Goal: Obtain resource: Obtain resource

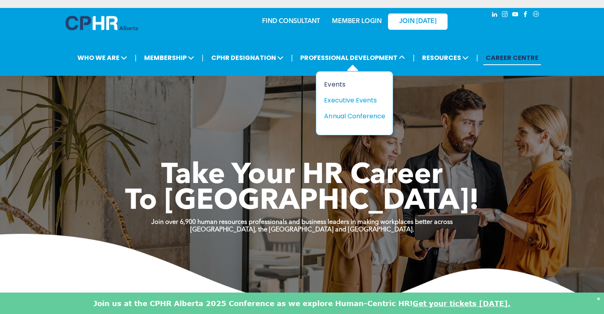
click at [340, 83] on div "Events" at bounding box center [351, 84] width 55 height 10
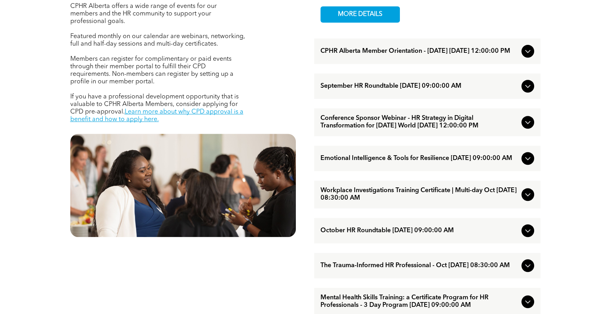
scroll to position [332, 0]
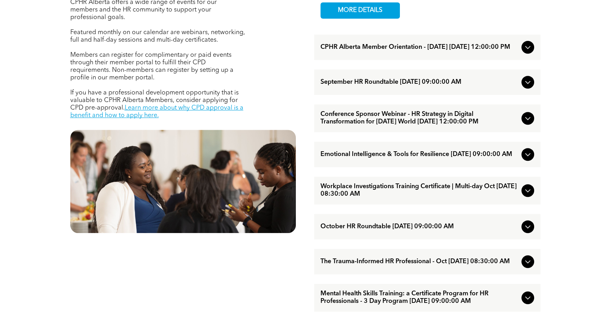
click at [347, 198] on span "Workplace Investigations Training Certificate | Multi-day Oct October/07/2025 0…" at bounding box center [420, 190] width 198 height 15
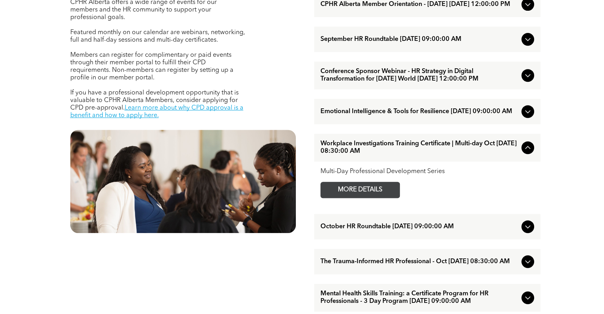
click at [348, 198] on span "MORE DETAILS" at bounding box center [360, 189] width 63 height 15
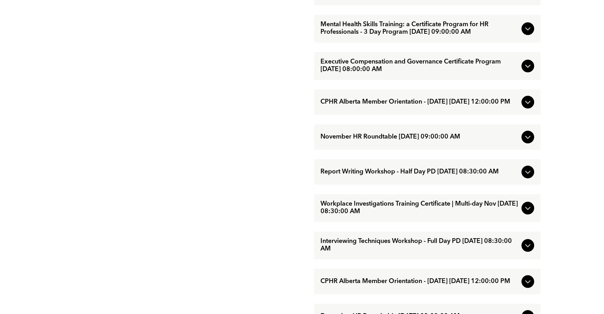
scroll to position [602, 0]
click at [376, 215] on span "Workplace Investigations Training Certificate | Multi-day Nov November/18/2025 …" at bounding box center [420, 207] width 198 height 15
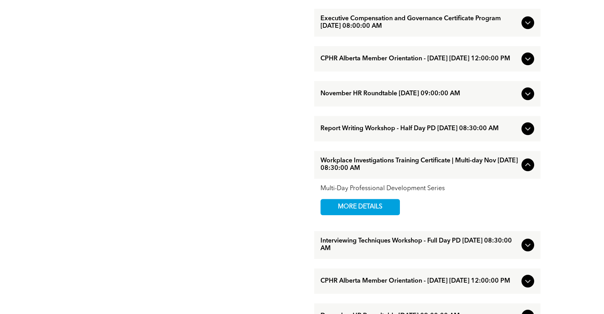
click at [376, 215] on span "MORE DETAILS" at bounding box center [360, 207] width 63 height 15
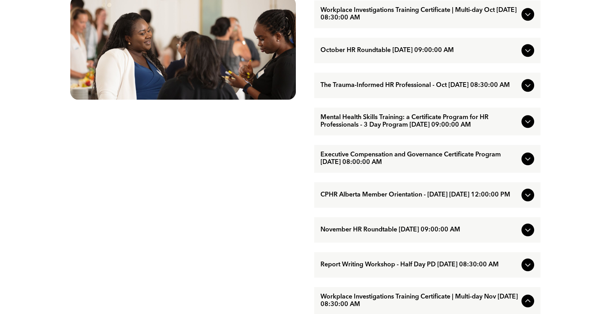
scroll to position [465, 0]
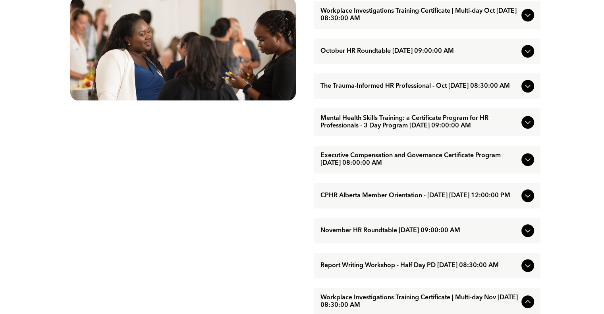
click at [355, 23] on span "Workplace Investigations Training Certificate | Multi-day Oct October/07/2025 0…" at bounding box center [420, 15] width 198 height 15
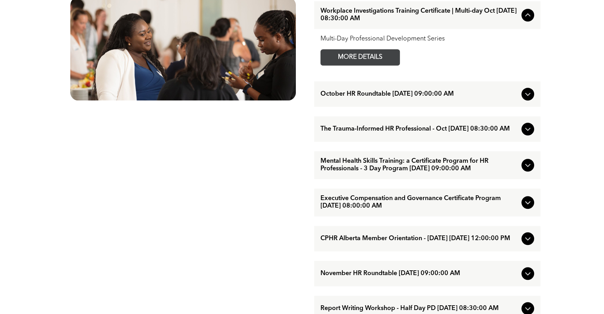
click at [353, 65] on span "MORE DETAILS" at bounding box center [360, 57] width 63 height 15
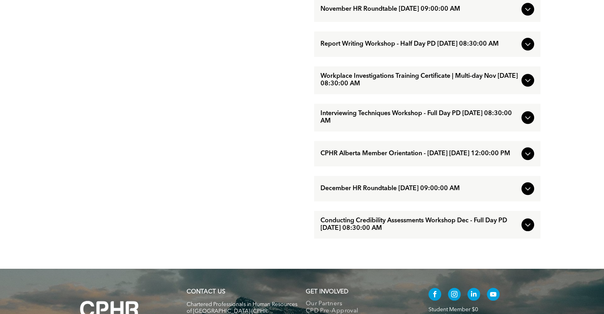
scroll to position [730, 0]
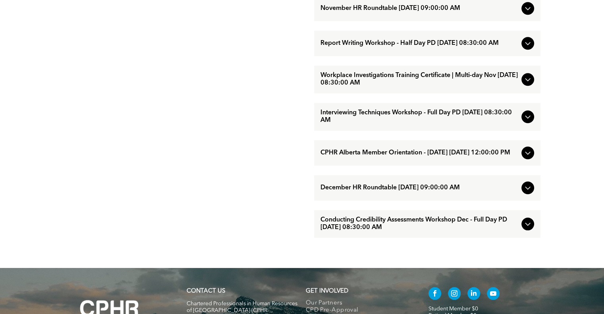
click at [372, 91] on div "Workplace Investigations Training Certificate | Multi-day Nov [DATE] 08:30:00 AM" at bounding box center [427, 80] width 227 height 28
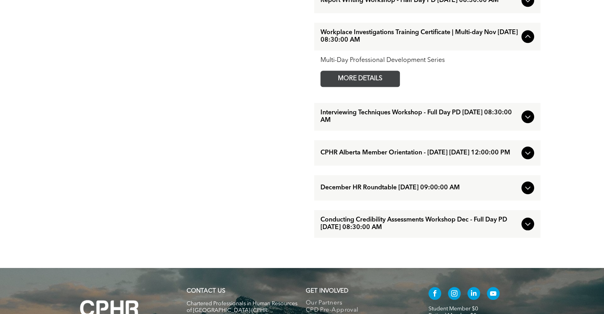
click at [370, 87] on span "MORE DETAILS" at bounding box center [360, 78] width 63 height 15
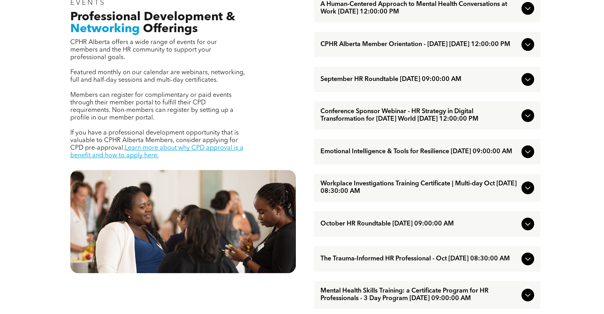
scroll to position [0, 0]
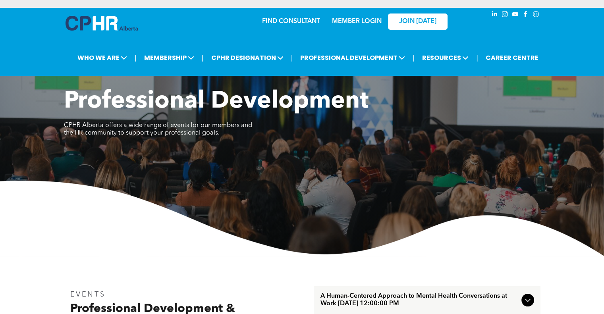
click at [357, 22] on link "MEMBER LOGIN" at bounding box center [357, 21] width 50 height 6
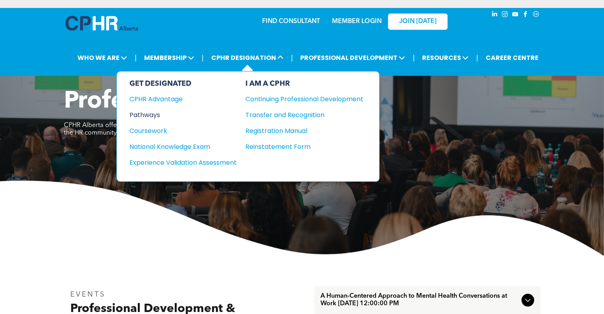
click at [151, 110] on div "Pathways" at bounding box center [178, 115] width 97 height 10
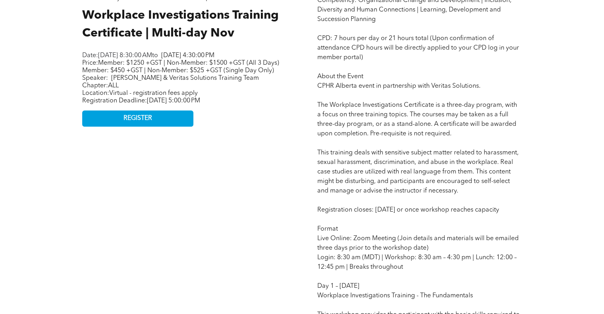
scroll to position [393, 0]
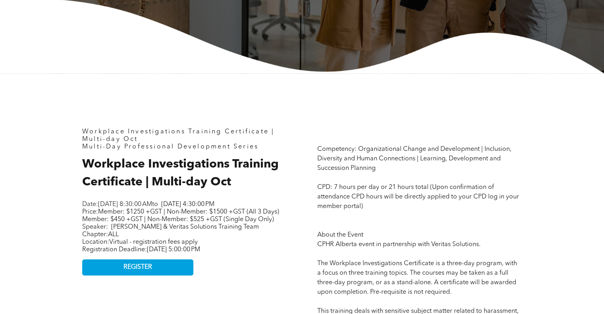
scroll to position [252, 0]
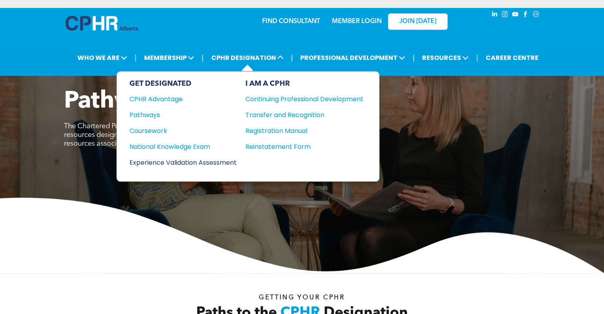
click at [203, 159] on div "Experience Validation Assessment" at bounding box center [178, 163] width 97 height 10
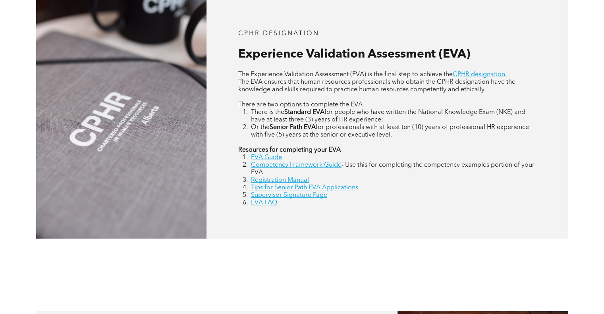
scroll to position [353, 0]
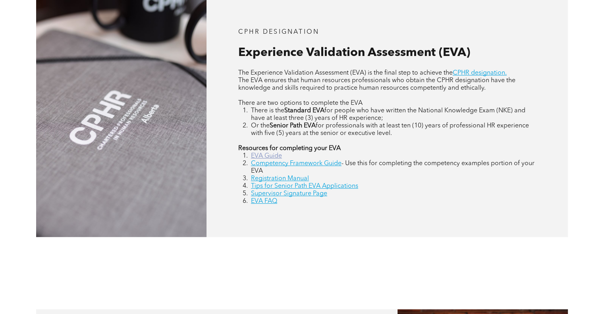
click at [266, 153] on link "EVA Guide" at bounding box center [266, 156] width 31 height 6
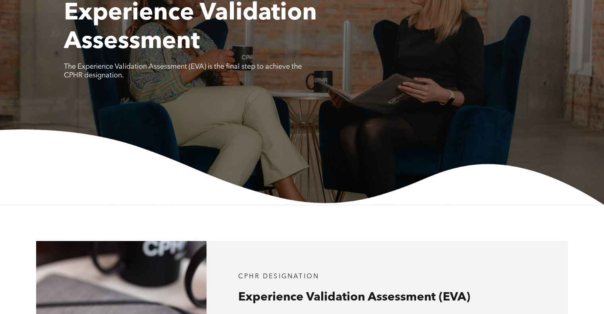
scroll to position [0, 0]
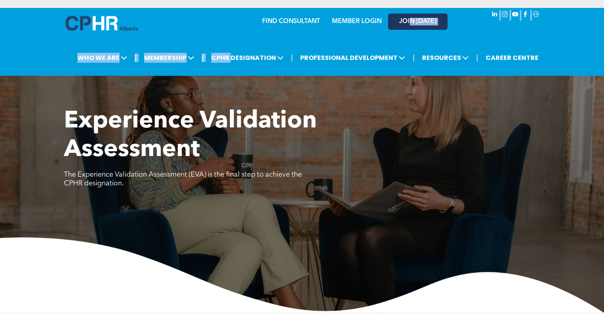
drag, startPoint x: 234, startPoint y: 63, endPoint x: 408, endPoint y: 29, distance: 177.3
click at [408, 29] on div "FIND CONSULTANT MEMBER LOGIN JOIN TODAY | WHO WE ARE ASSOCIATION About CPHR Alb…" at bounding box center [302, 42] width 604 height 68
click at [355, 19] on link "MEMBER LOGIN" at bounding box center [357, 21] width 50 height 6
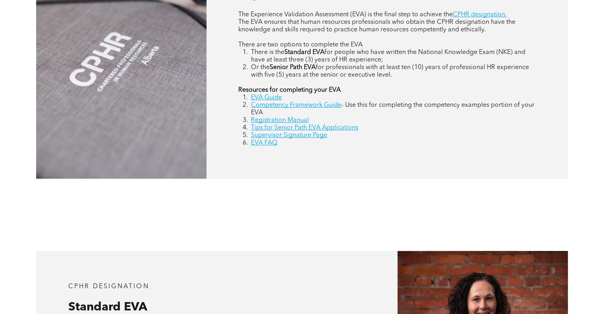
scroll to position [412, 0]
click at [272, 105] on link "Competency Framework Guide" at bounding box center [296, 105] width 91 height 6
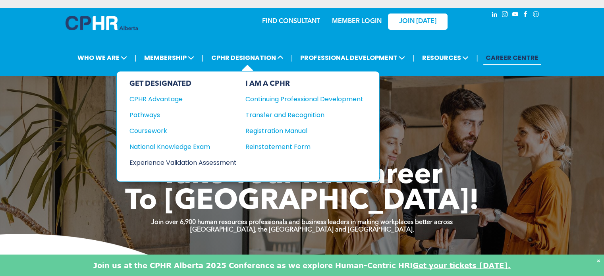
click at [175, 158] on div "Experience Validation Assessment" at bounding box center [178, 163] width 97 height 10
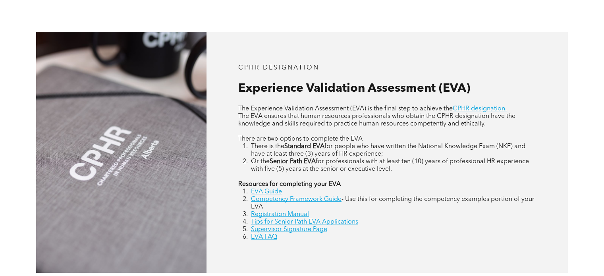
scroll to position [318, 0]
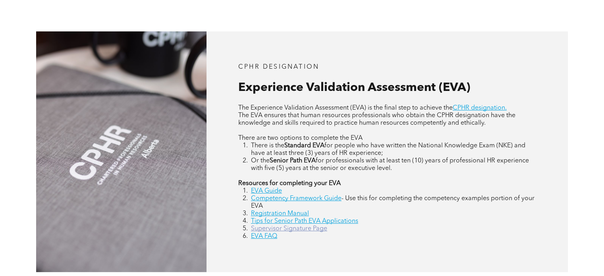
click at [282, 231] on link "Supervisor Signature Page" at bounding box center [289, 229] width 76 height 6
click at [266, 190] on link "EVA Guide" at bounding box center [266, 191] width 31 height 6
